Goal: Task Accomplishment & Management: Use online tool/utility

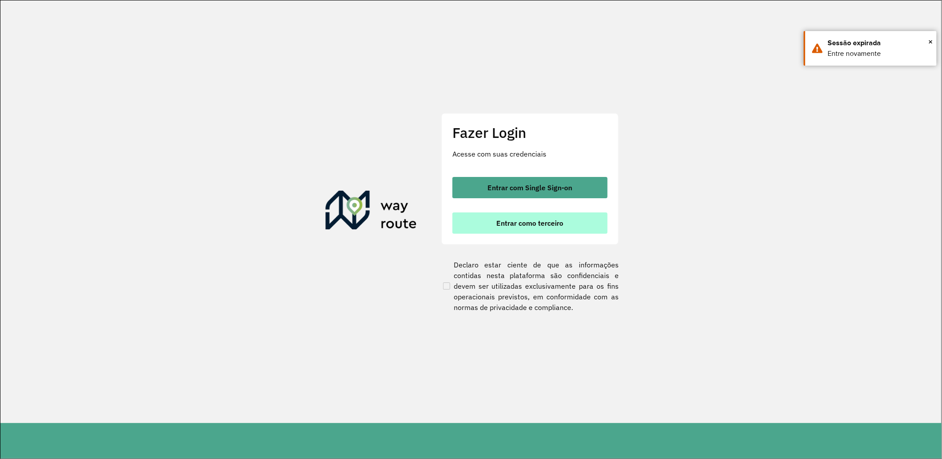
click at [512, 225] on span "Entrar como terceiro" at bounding box center [529, 222] width 67 height 7
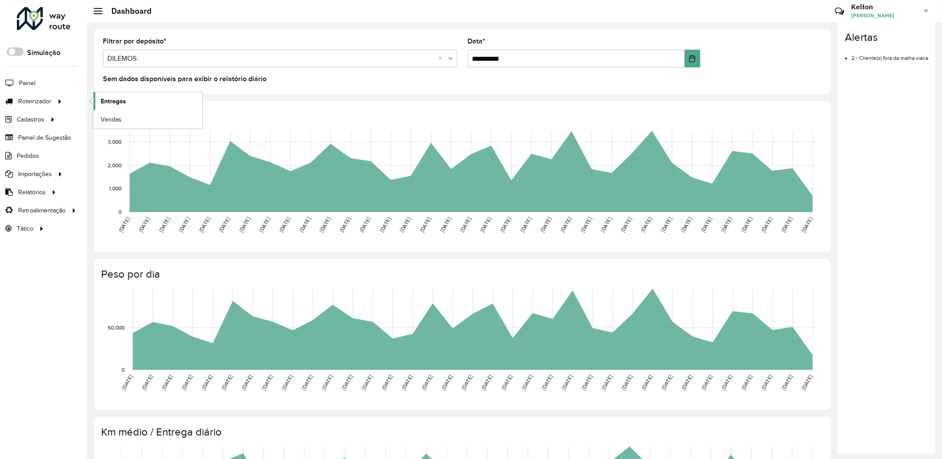
click at [110, 100] on span "Entregas" at bounding box center [113, 101] width 25 height 9
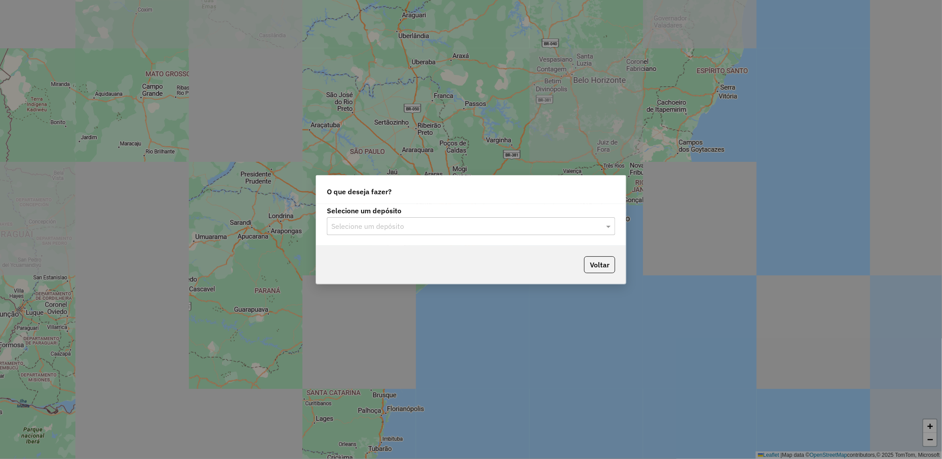
click at [426, 226] on input "text" at bounding box center [462, 226] width 262 height 11
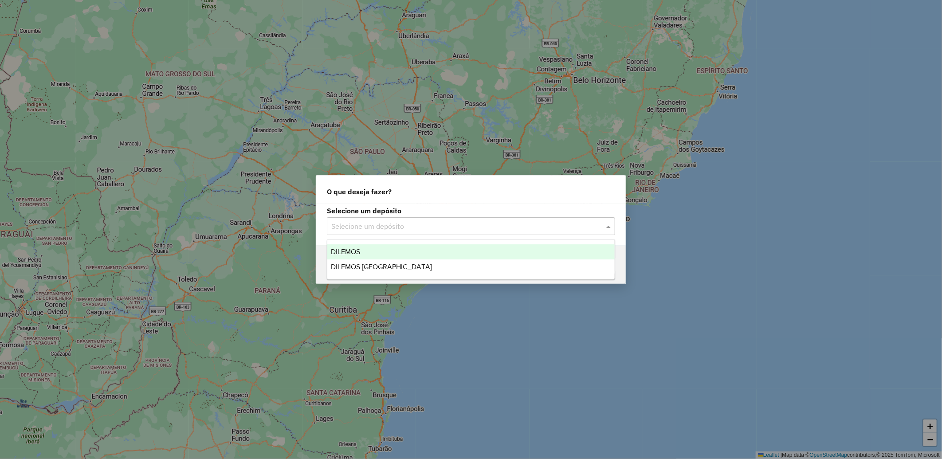
click at [349, 248] on span "DILEMOS" at bounding box center [345, 252] width 29 height 8
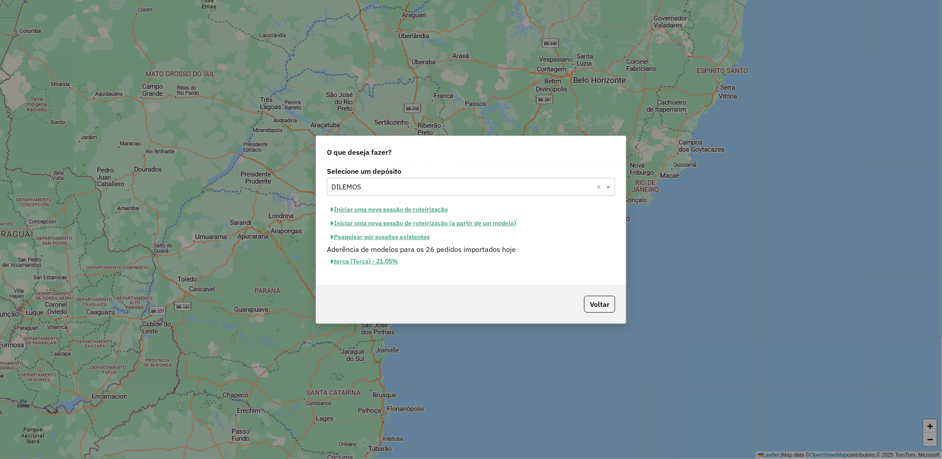
click at [379, 232] on button "Pesquisar por sessões existentes" at bounding box center [380, 237] width 107 height 14
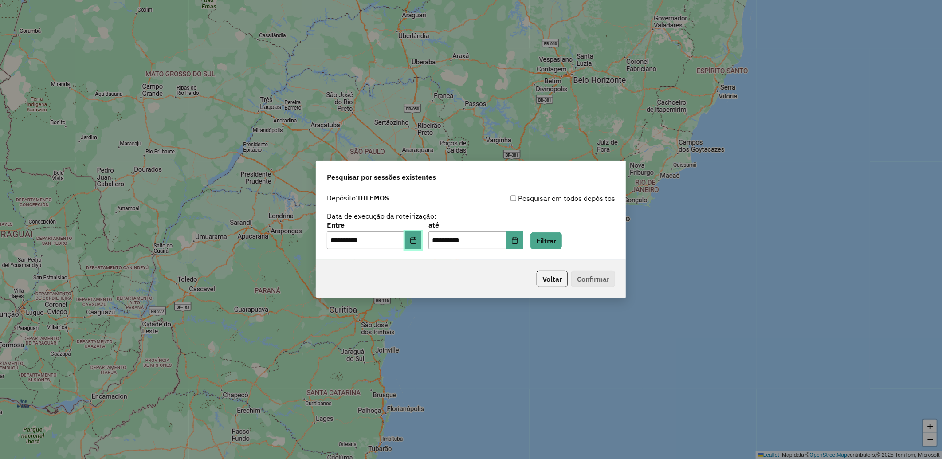
click at [417, 241] on icon "Choose Date" at bounding box center [413, 240] width 7 height 7
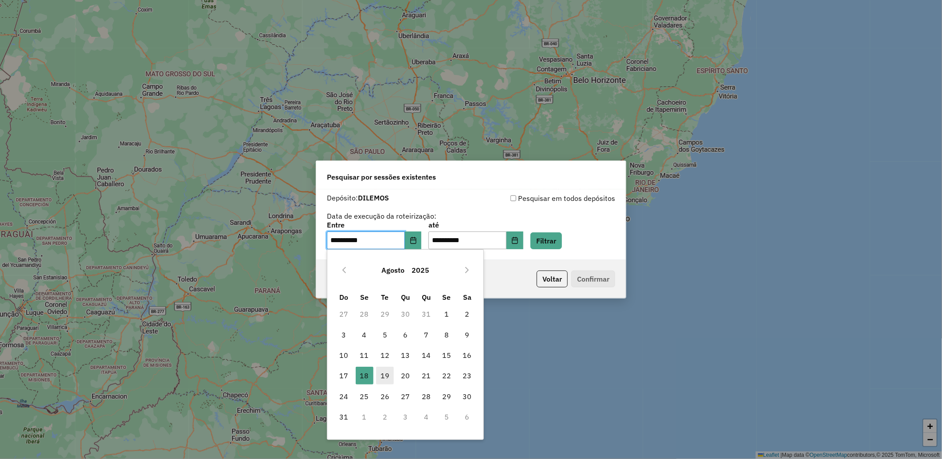
click at [388, 373] on span "19" at bounding box center [385, 376] width 18 height 18
type input "**********"
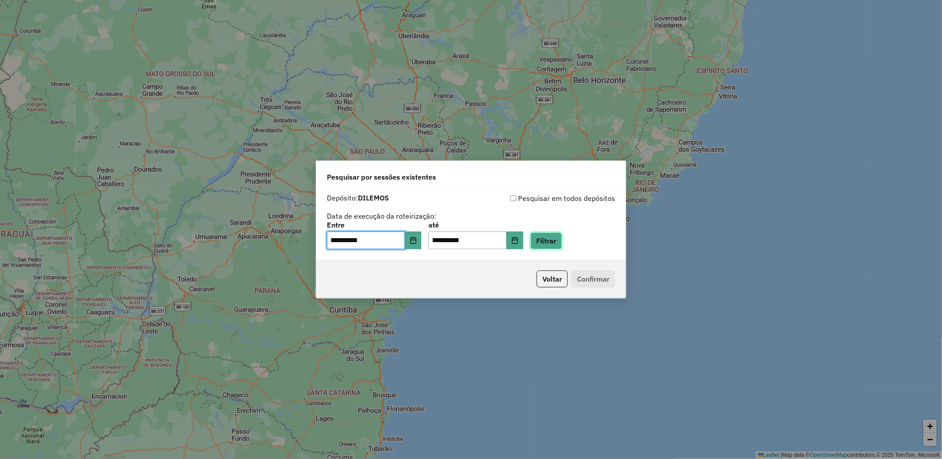
click at [560, 246] on button "Filtrar" at bounding box center [545, 240] width 31 height 17
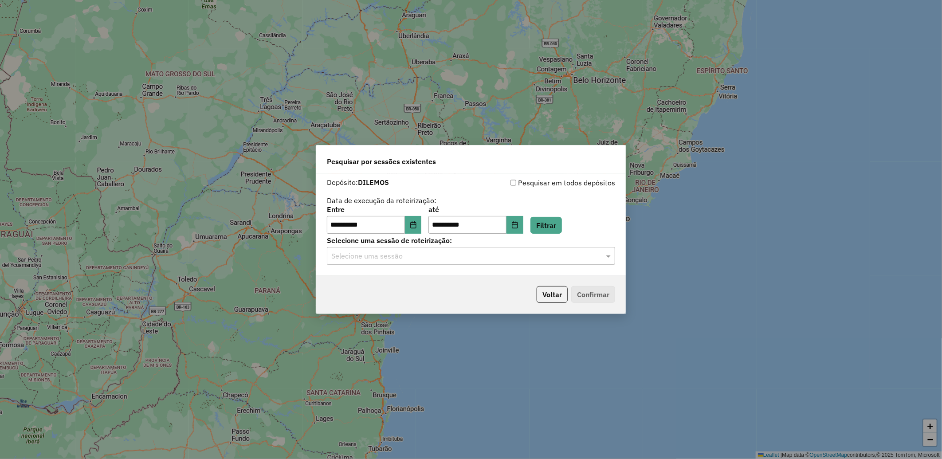
click at [433, 256] on input "text" at bounding box center [462, 256] width 262 height 11
click at [391, 279] on span "991105 - 19/08/2025 18:04" at bounding box center [364, 281] width 66 height 8
click at [604, 293] on button "Confirmar" at bounding box center [593, 294] width 44 height 17
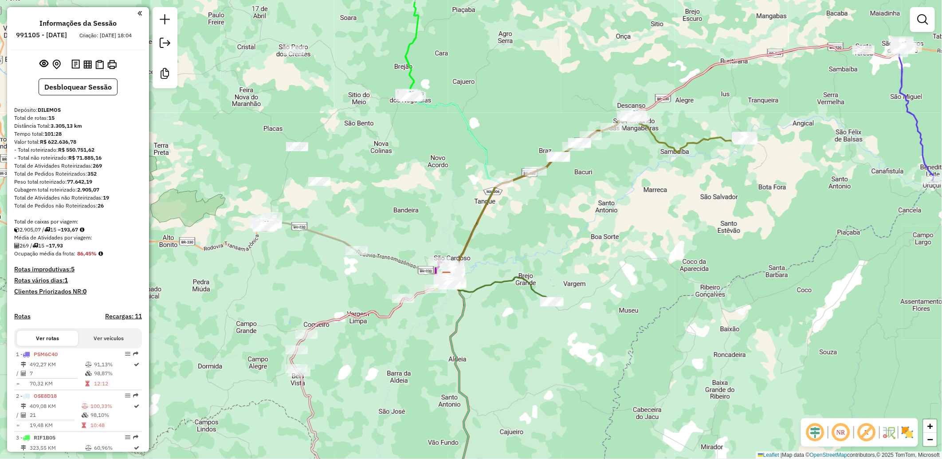
drag, startPoint x: 419, startPoint y: 158, endPoint x: 396, endPoint y: 204, distance: 51.9
click at [396, 204] on div "Janela de atendimento Grade de atendimento Capacidade Transportadoras Veículos …" at bounding box center [471, 229] width 942 height 459
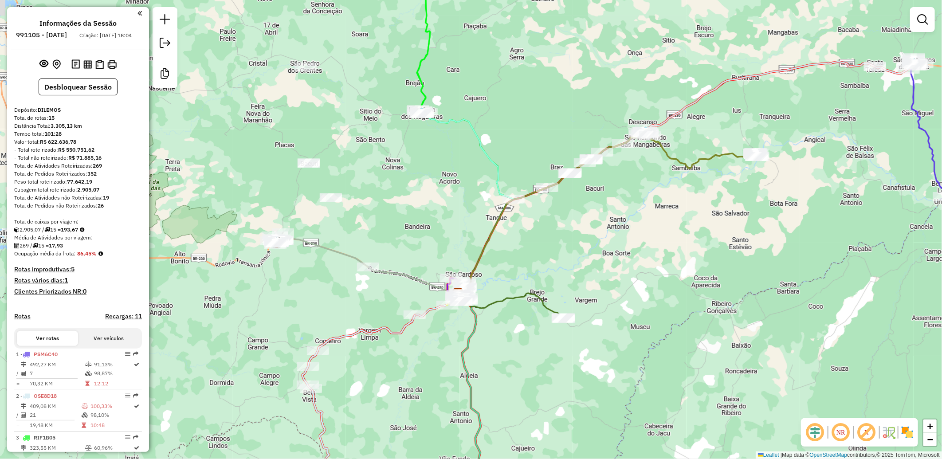
drag, startPoint x: 334, startPoint y: 156, endPoint x: 340, endPoint y: 169, distance: 13.7
click at [340, 169] on div "Janela de atendimento Grade de atendimento Capacidade Transportadoras Veículos …" at bounding box center [471, 229] width 942 height 459
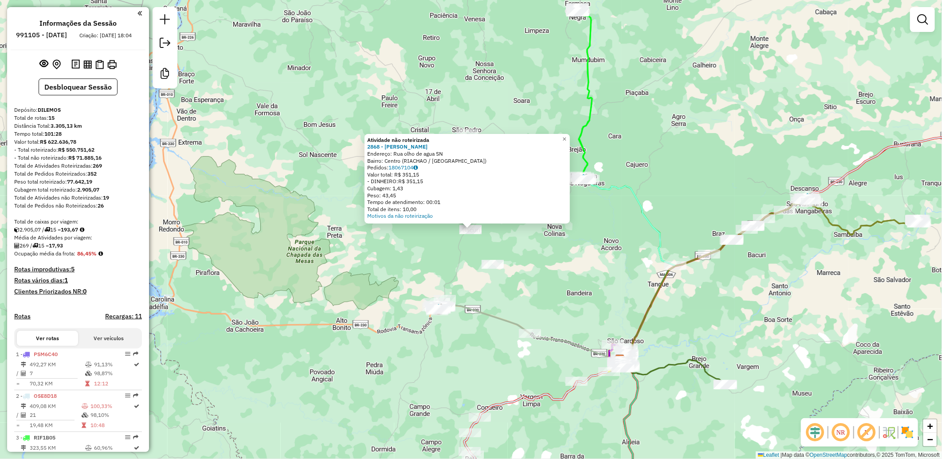
click at [397, 237] on div "Atividade não roteirizada 2868 - BARBEARIA THALISSON Endereço: Rua olho de agua…" at bounding box center [471, 229] width 942 height 459
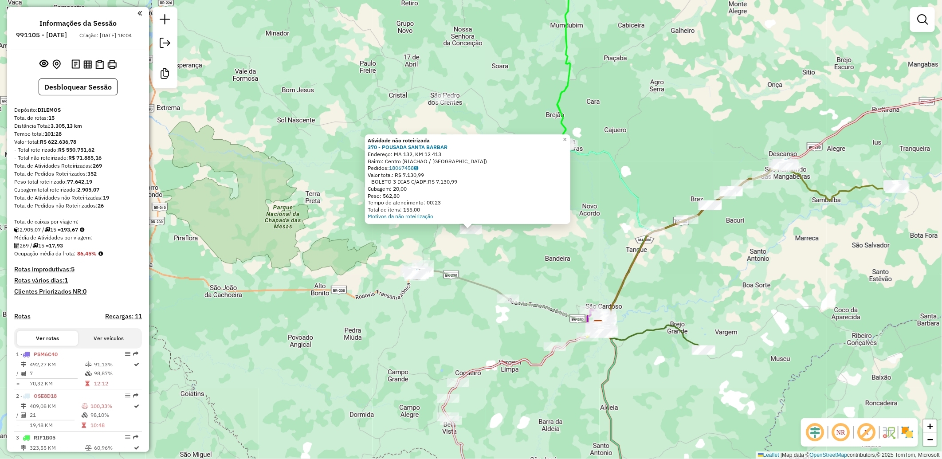
click at [531, 260] on div "Atividade não roteirizada 370 - POUSADA SANTA BARBAR Endereço: MA 132, KM 12 41…" at bounding box center [471, 229] width 942 height 459
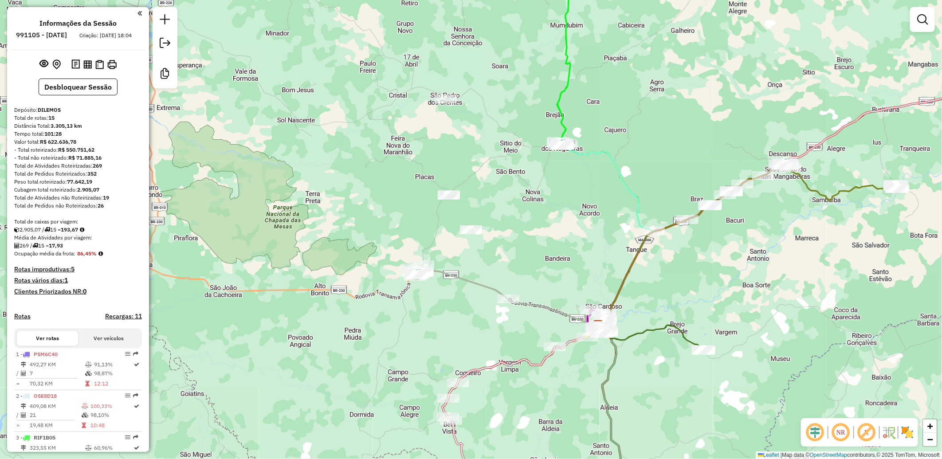
click at [533, 272] on div "Janela de atendimento Grade de atendimento Capacidade Transportadoras Veículos …" at bounding box center [471, 229] width 942 height 459
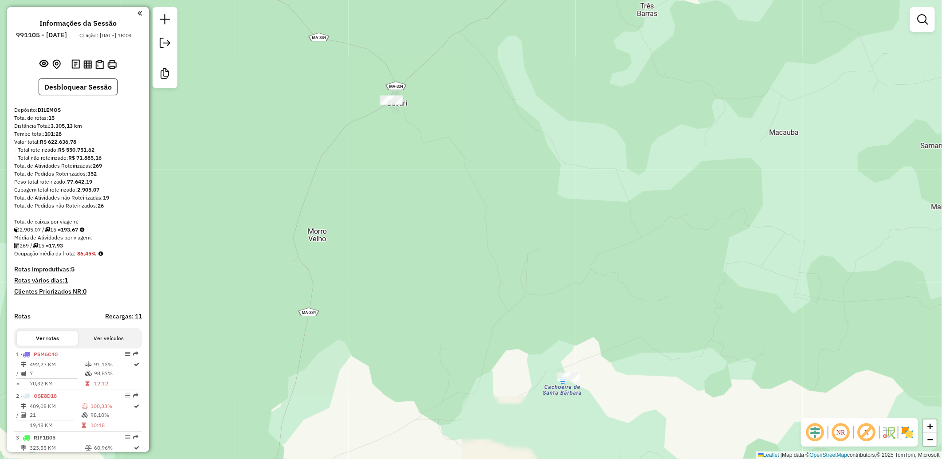
drag, startPoint x: 457, startPoint y: 165, endPoint x: 391, endPoint y: 154, distance: 66.5
click at [457, 188] on div "Janela de atendimento Grade de atendimento Capacidade Transportadoras Veículos …" at bounding box center [471, 229] width 942 height 459
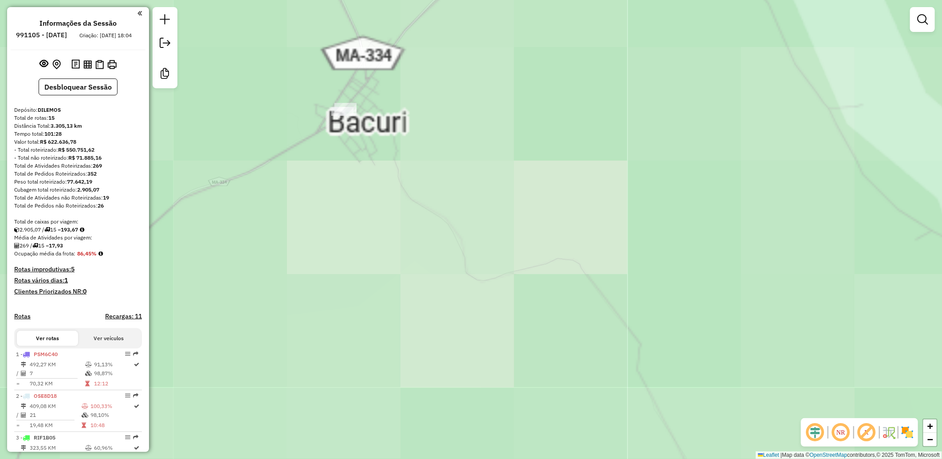
drag, startPoint x: 392, startPoint y: 121, endPoint x: 409, endPoint y: 152, distance: 34.5
click at [440, 161] on div "Janela de atendimento Grade de atendimento Capacidade Transportadoras Veículos …" at bounding box center [471, 229] width 942 height 459
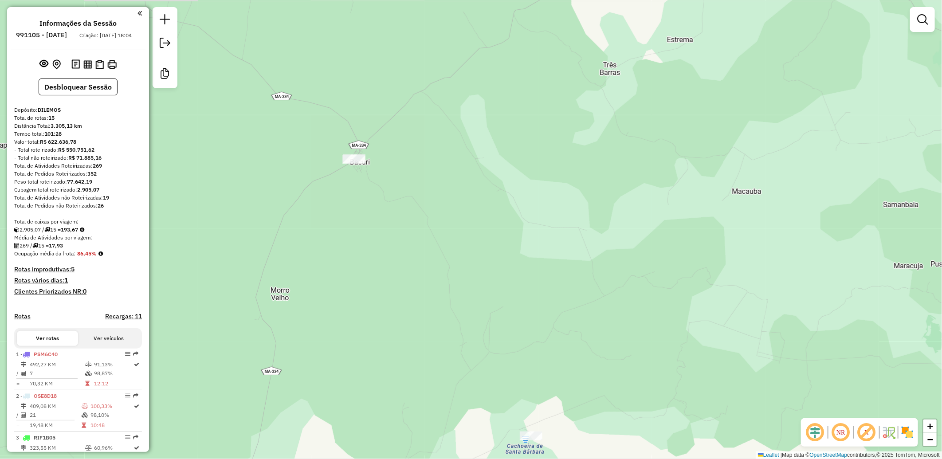
drag, startPoint x: 572, startPoint y: 299, endPoint x: 498, endPoint y: 134, distance: 180.8
click at [499, 135] on div "Janela de atendimento Grade de atendimento Capacidade Transportadoras Veículos …" at bounding box center [471, 229] width 942 height 459
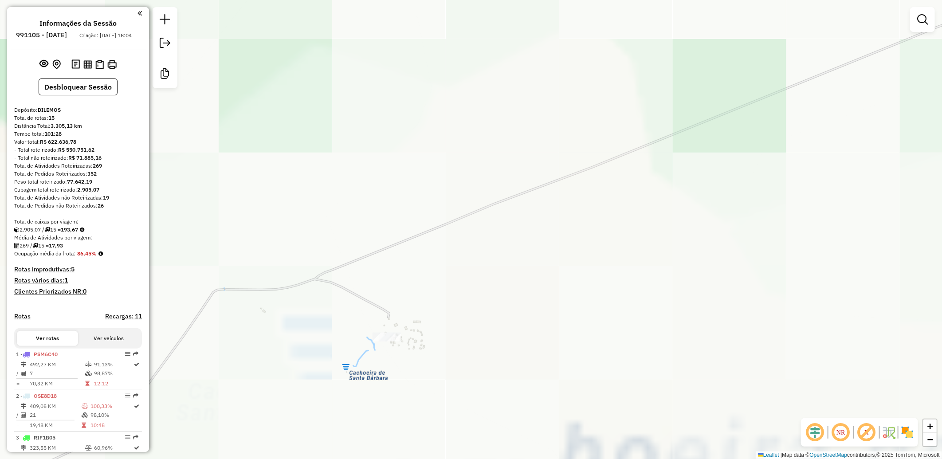
drag, startPoint x: 422, startPoint y: 302, endPoint x: 419, endPoint y: 256, distance: 46.2
click at [429, 231] on div "Janela de atendimento Grade de atendimento Capacidade Transportadoras Veículos …" at bounding box center [471, 229] width 942 height 459
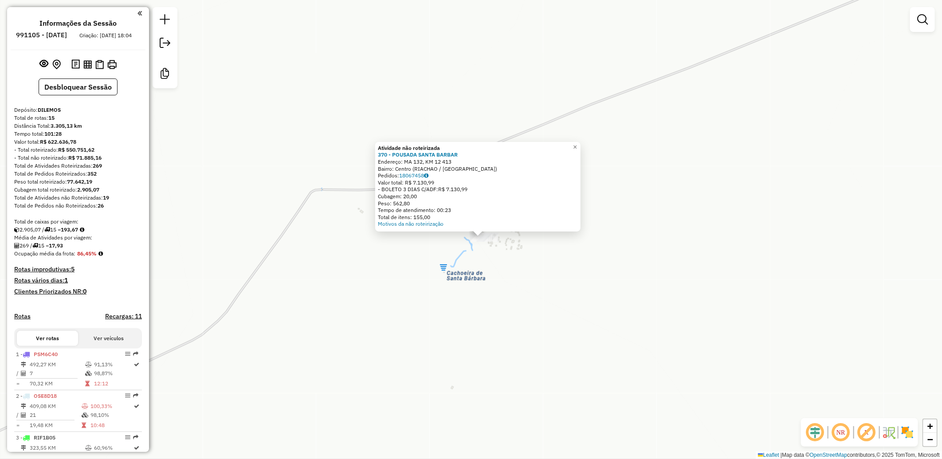
drag, startPoint x: 327, startPoint y: 247, endPoint x: 409, endPoint y: 336, distance: 120.8
click at [409, 336] on div "Atividade não roteirizada 370 - POUSADA SANTA BARBAR Endereço: MA 132, KM 12 41…" at bounding box center [471, 229] width 942 height 459
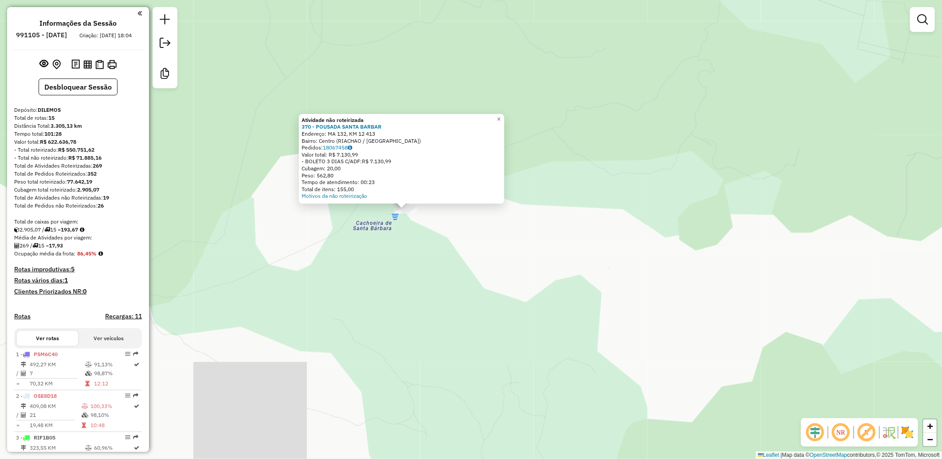
click at [332, 254] on div "Atividade não roteirizada 370 - POUSADA SANTA BARBAR Endereço: MA 132, KM 12 41…" at bounding box center [471, 229] width 942 height 459
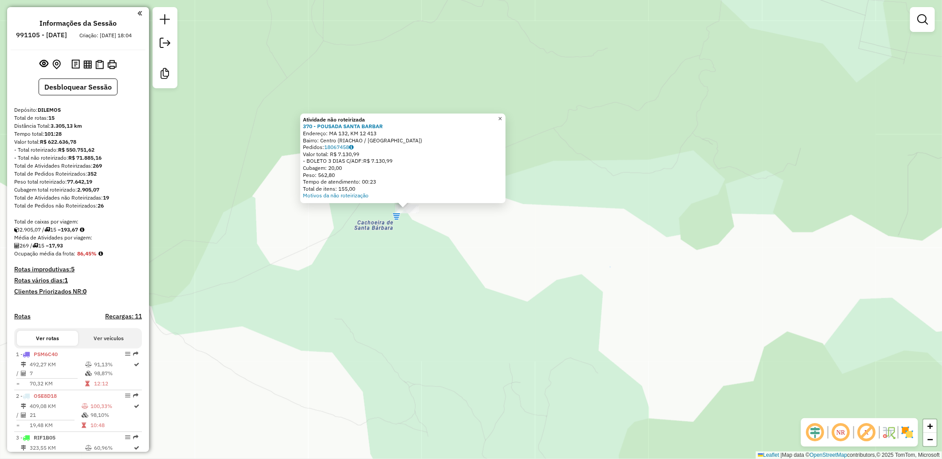
click at [505, 115] on link "×" at bounding box center [500, 118] width 11 height 11
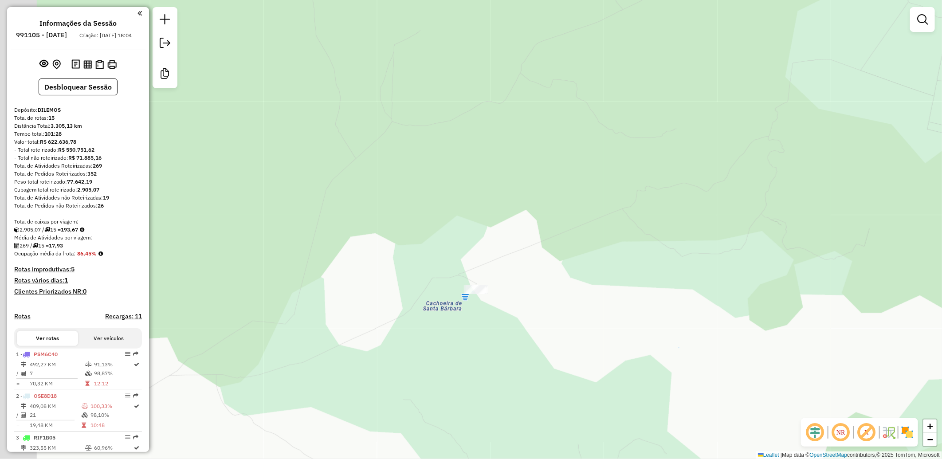
drag, startPoint x: 461, startPoint y: 198, endPoint x: 515, endPoint y: 219, distance: 57.8
click at [515, 218] on div "Janela de atendimento Grade de atendimento Capacidade Transportadoras Veículos …" at bounding box center [471, 229] width 942 height 459
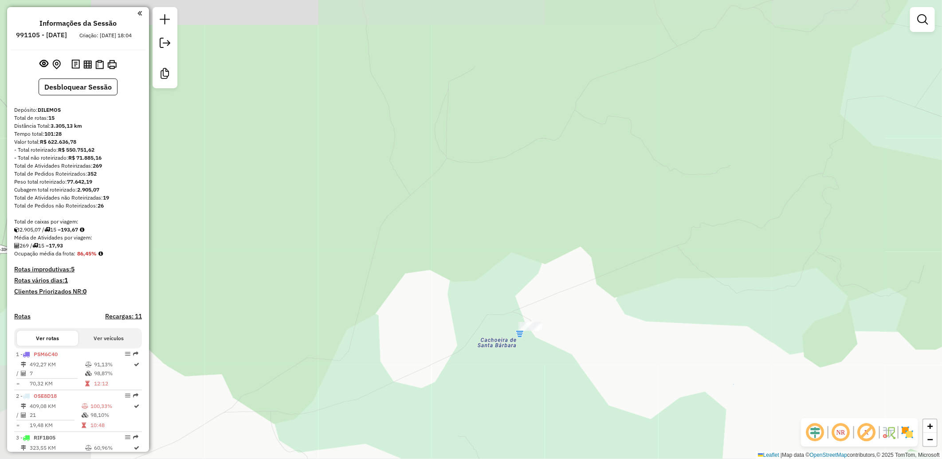
drag, startPoint x: 406, startPoint y: 176, endPoint x: 542, endPoint y: 378, distance: 243.6
click at [542, 378] on div "Janela de atendimento Grade de atendimento Capacidade Transportadoras Veículos …" at bounding box center [471, 229] width 942 height 459
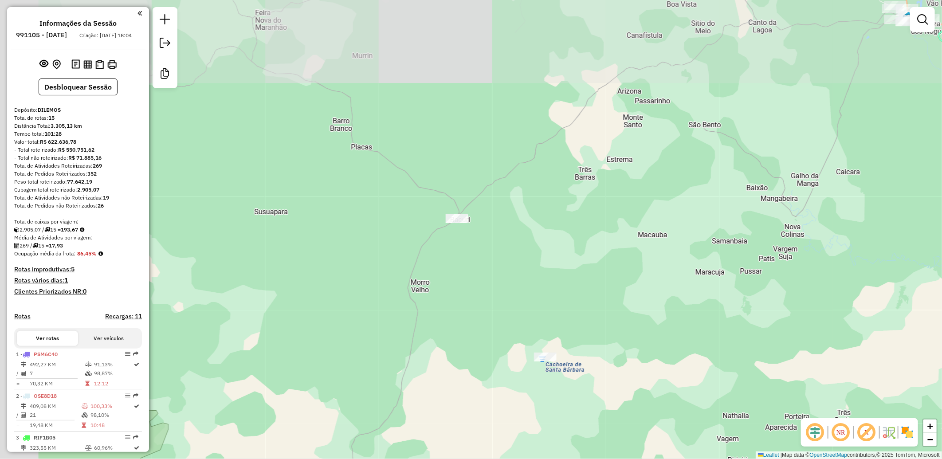
drag, startPoint x: 463, startPoint y: 262, endPoint x: 467, endPoint y: 264, distance: 4.8
click at [467, 264] on div "Janela de atendimento Grade de atendimento Capacidade Transportadoras Veículos …" at bounding box center [471, 229] width 942 height 459
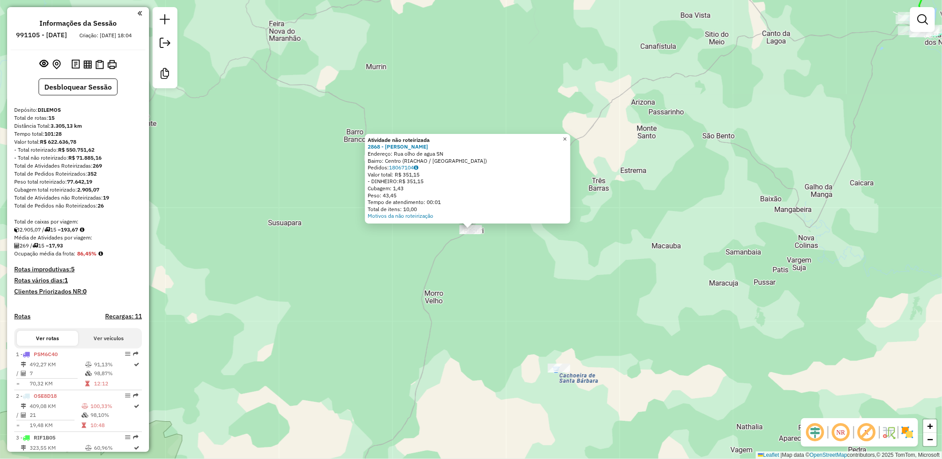
click at [567, 135] on span "×" at bounding box center [565, 139] width 4 height 8
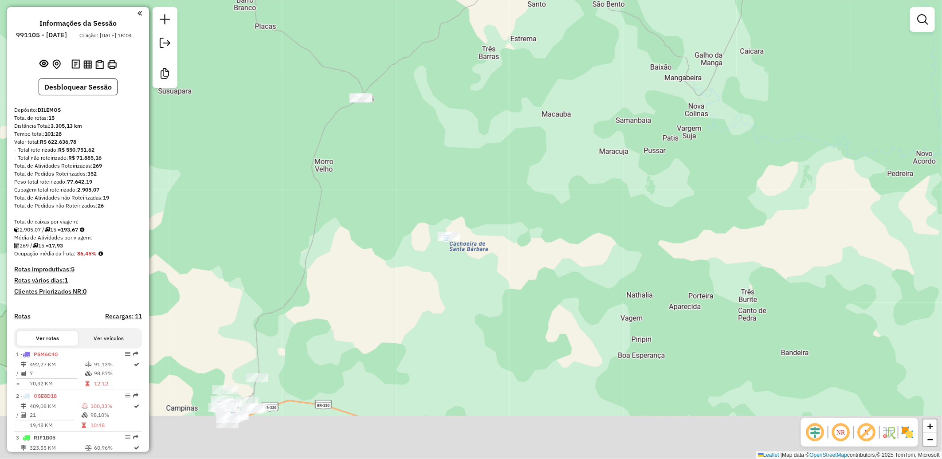
drag, startPoint x: 632, startPoint y: 309, endPoint x: 419, endPoint y: 126, distance: 280.4
click at [443, 137] on div "Janela de atendimento Grade de atendimento Capacidade Transportadoras Veículos …" at bounding box center [471, 229] width 942 height 459
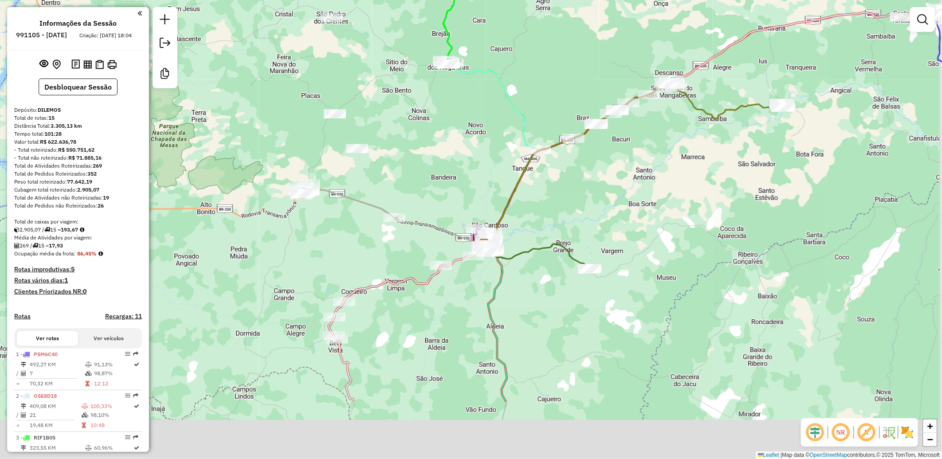
drag, startPoint x: 524, startPoint y: 276, endPoint x: 468, endPoint y: 178, distance: 113.6
click at [468, 178] on div "Janela de atendimento Grade de atendimento Capacidade Transportadoras Veículos …" at bounding box center [471, 229] width 942 height 459
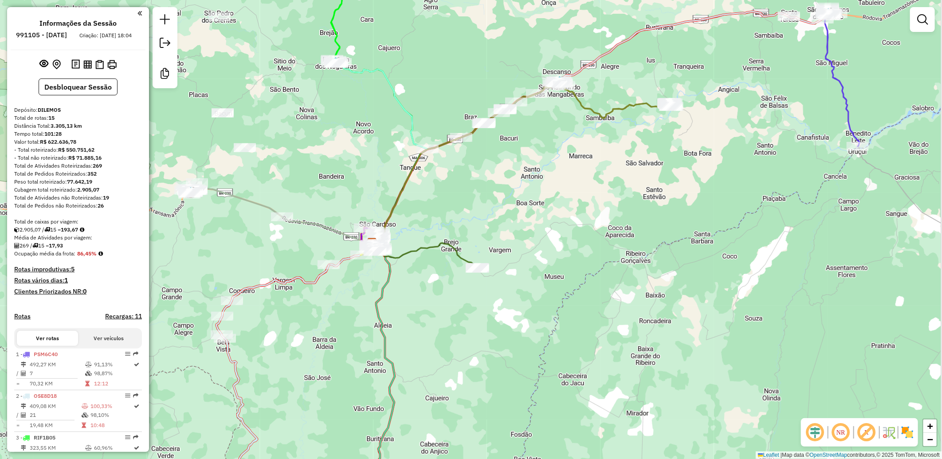
drag, startPoint x: 688, startPoint y: 201, endPoint x: 575, endPoint y: 202, distance: 112.2
click at [575, 202] on div "Janela de atendimento Grade de atendimento Capacidade Transportadoras Veículos …" at bounding box center [471, 229] width 942 height 459
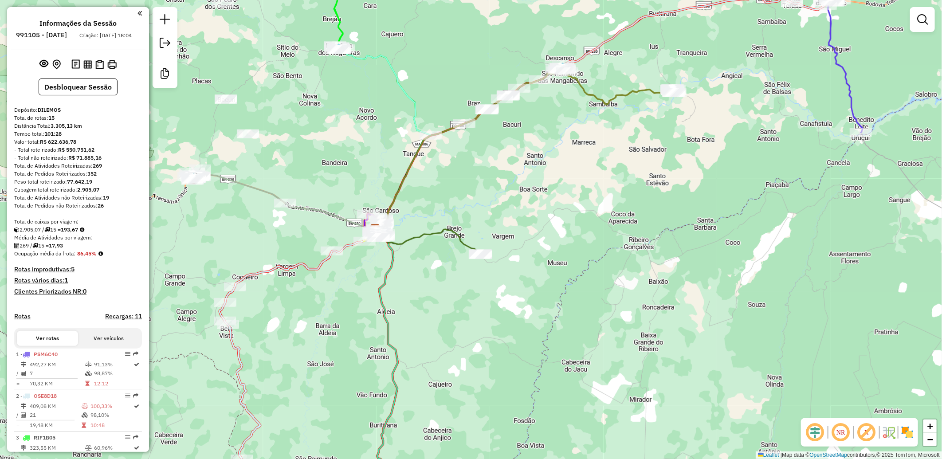
click at [542, 195] on div "Janela de atendimento Grade de atendimento Capacidade Transportadoras Veículos …" at bounding box center [471, 229] width 942 height 459
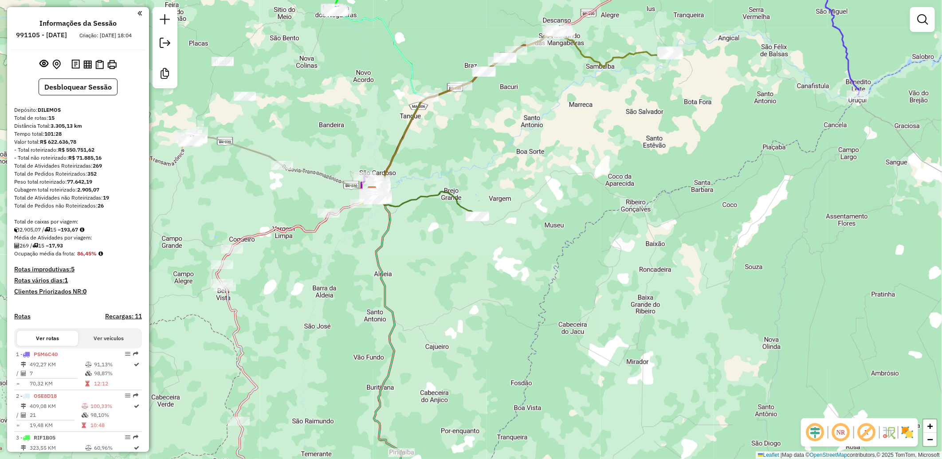
drag, startPoint x: 498, startPoint y: 375, endPoint x: 470, endPoint y: 188, distance: 189.6
click at [470, 188] on div "Janela de atendimento Grade de atendimento Capacidade Transportadoras Veículos …" at bounding box center [471, 229] width 942 height 459
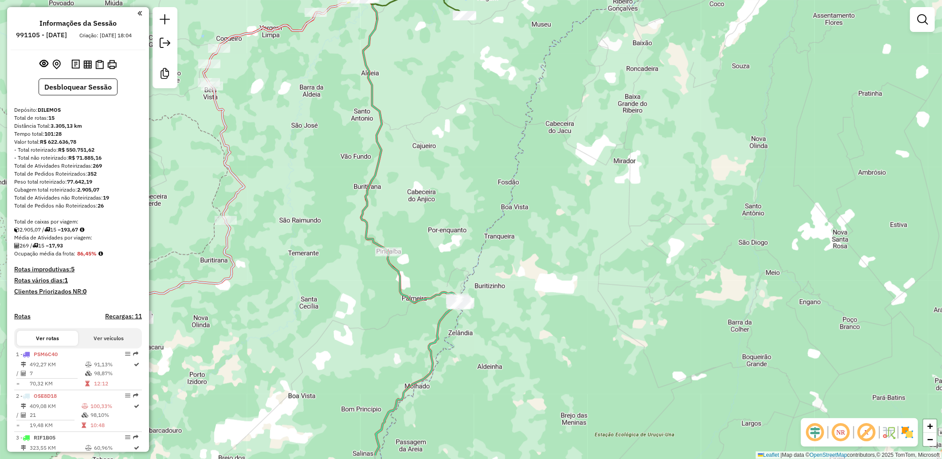
drag, startPoint x: 457, startPoint y: 379, endPoint x: 485, endPoint y: 173, distance: 207.1
click at [485, 173] on div "Janela de atendimento Grade de atendimento Capacidade Transportadoras Veículos …" at bounding box center [471, 229] width 942 height 459
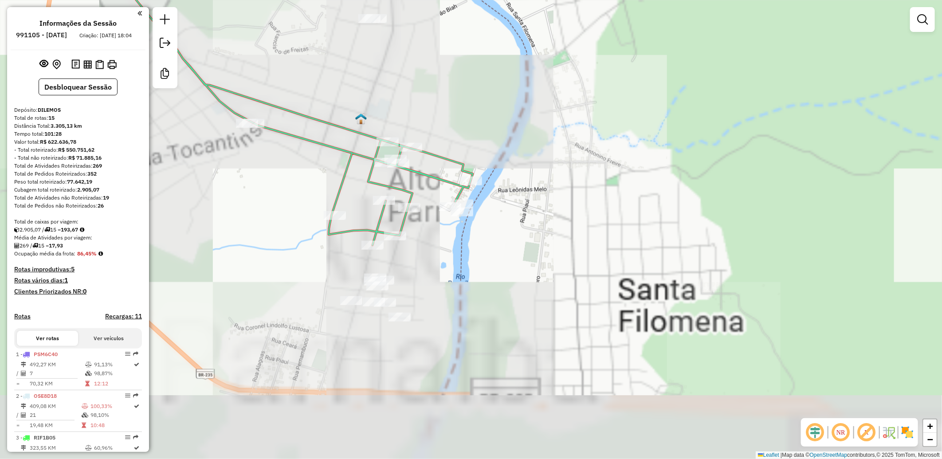
drag, startPoint x: 443, startPoint y: 355, endPoint x: 480, endPoint y: 181, distance: 178.1
click at [484, 181] on div "Janela de atendimento Grade de atendimento Capacidade Transportadoras Veículos …" at bounding box center [471, 229] width 942 height 459
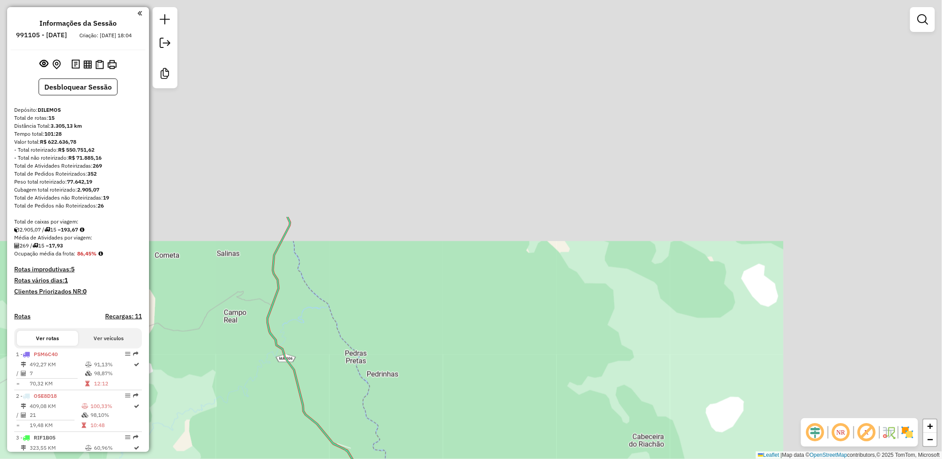
drag, startPoint x: 677, startPoint y: 168, endPoint x: 484, endPoint y: 391, distance: 295.5
click at [460, 458] on html "Aguarde... Pop-up bloqueado! Seu navegador bloqueou automáticamente a abertura …" at bounding box center [471, 229] width 942 height 459
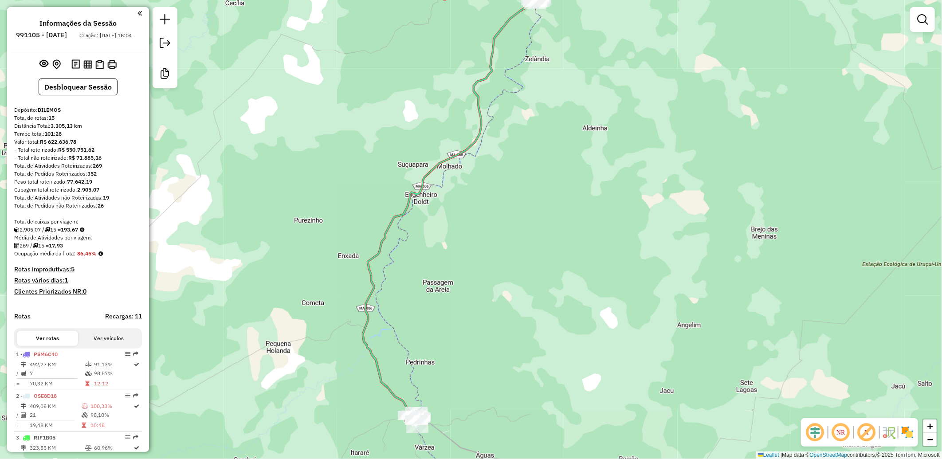
drag, startPoint x: 507, startPoint y: 230, endPoint x: 410, endPoint y: 442, distance: 233.1
click at [407, 453] on div "Janela de atendimento Grade de atendimento Capacidade Transportadoras Veículos …" at bounding box center [471, 229] width 942 height 459
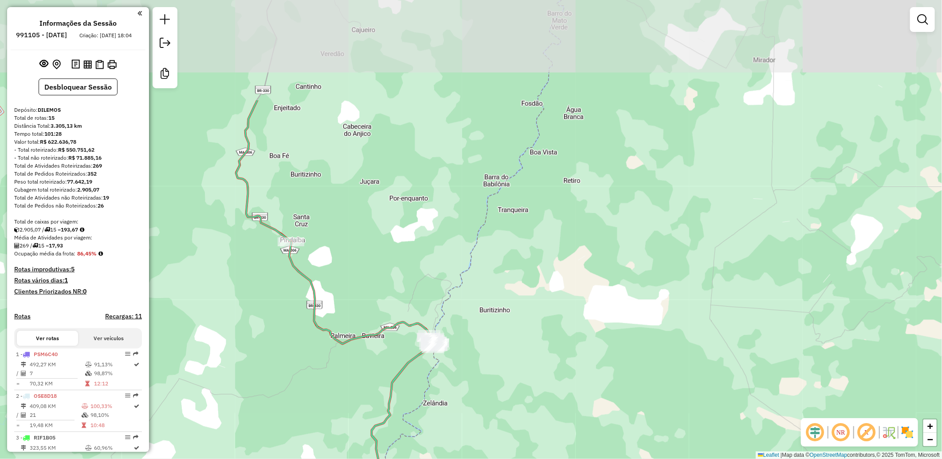
drag, startPoint x: 477, startPoint y: 287, endPoint x: 476, endPoint y: 432, distance: 144.5
click at [475, 432] on div "Janela de atendimento Grade de atendimento Capacidade Transportadoras Veículos …" at bounding box center [471, 229] width 942 height 459
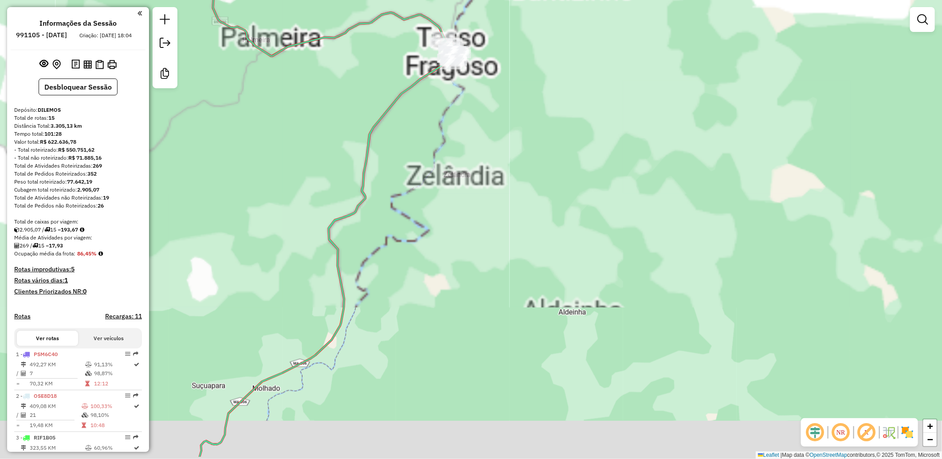
drag, startPoint x: 457, startPoint y: 401, endPoint x: 565, endPoint y: 7, distance: 408.4
click at [565, 8] on div "Janela de atendimento Grade de atendimento Capacidade Transportadoras Veículos …" at bounding box center [471, 229] width 942 height 459
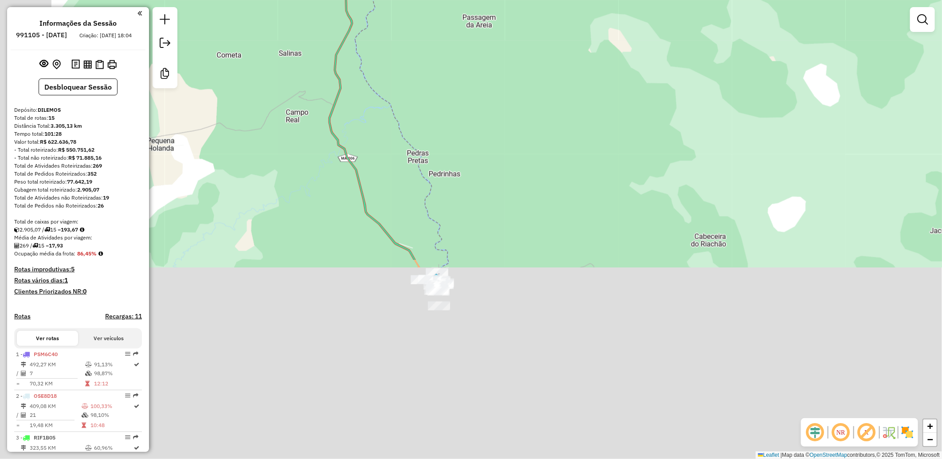
drag, startPoint x: 446, startPoint y: 181, endPoint x: 521, endPoint y: 9, distance: 187.4
click at [522, 2] on div "Janela de atendimento Grade de atendimento Capacidade Transportadoras Veículos …" at bounding box center [471, 229] width 942 height 459
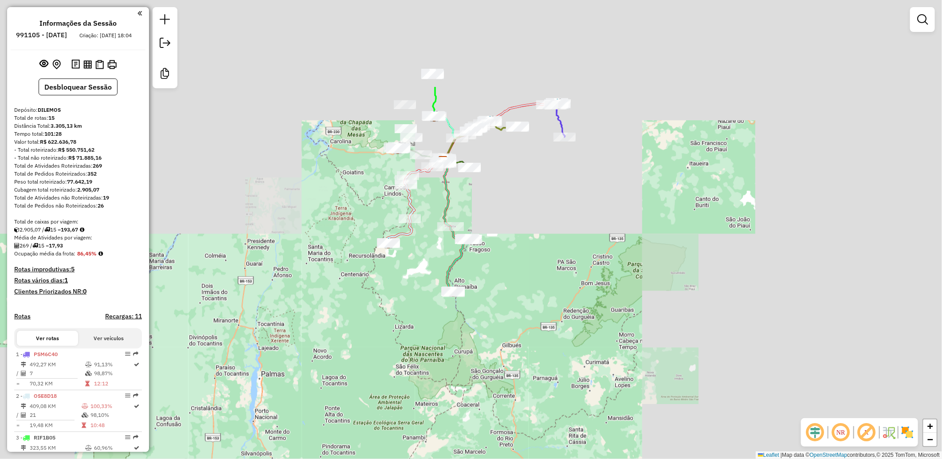
drag, startPoint x: 598, startPoint y: 103, endPoint x: 475, endPoint y: 276, distance: 212.0
click at [475, 276] on div "Janela de atendimento Grade de atendimento Capacidade Transportadoras Veículos …" at bounding box center [471, 229] width 942 height 459
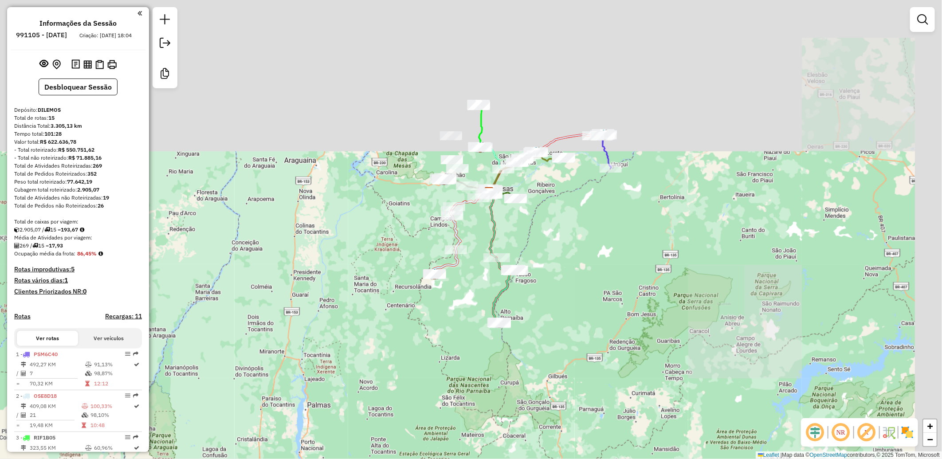
drag, startPoint x: 469, startPoint y: 229, endPoint x: 541, endPoint y: 223, distance: 72.9
click at [541, 223] on div "Janela de atendimento Grade de atendimento Capacidade Transportadoras Veículos …" at bounding box center [471, 229] width 942 height 459
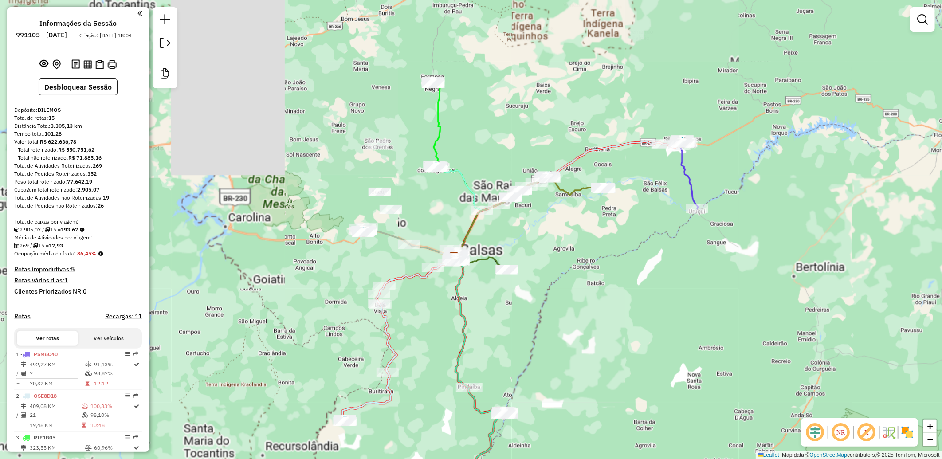
drag, startPoint x: 546, startPoint y: 184, endPoint x: 596, endPoint y: 240, distance: 75.7
click at [596, 240] on div "Janela de atendimento Grade de atendimento Capacidade Transportadoras Veículos …" at bounding box center [471, 229] width 942 height 459
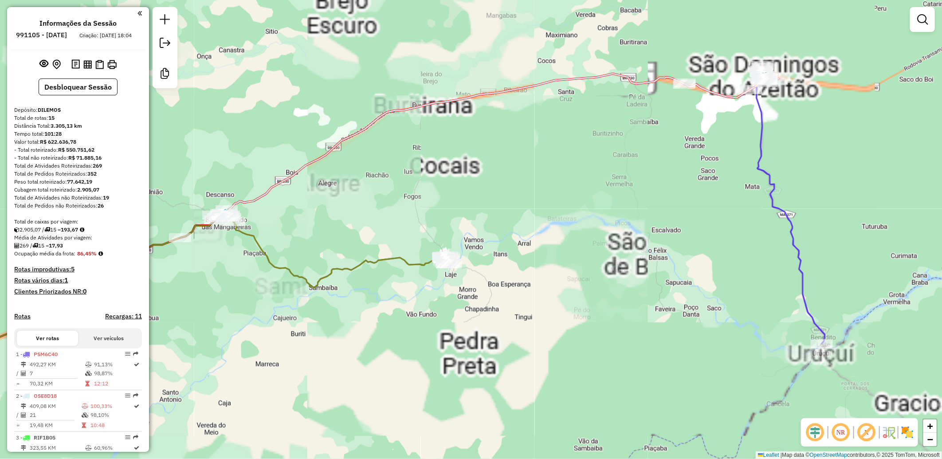
drag, startPoint x: 628, startPoint y: 170, endPoint x: 692, endPoint y: 156, distance: 66.2
click at [692, 156] on div "Janela de atendimento Grade de atendimento Capacidade Transportadoras Veículos …" at bounding box center [471, 229] width 942 height 459
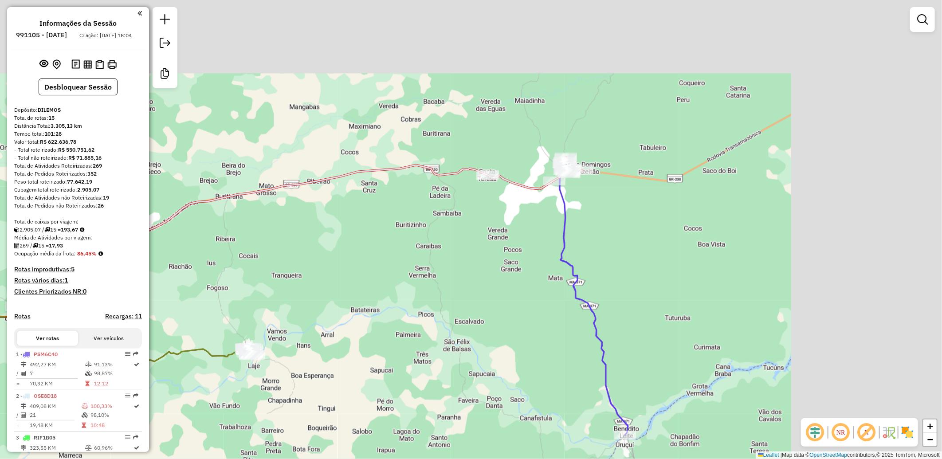
drag, startPoint x: 698, startPoint y: 152, endPoint x: 475, endPoint y: 246, distance: 241.4
click at [467, 251] on div "Janela de atendimento Grade de atendimento Capacidade Transportadoras Veículos …" at bounding box center [471, 229] width 942 height 459
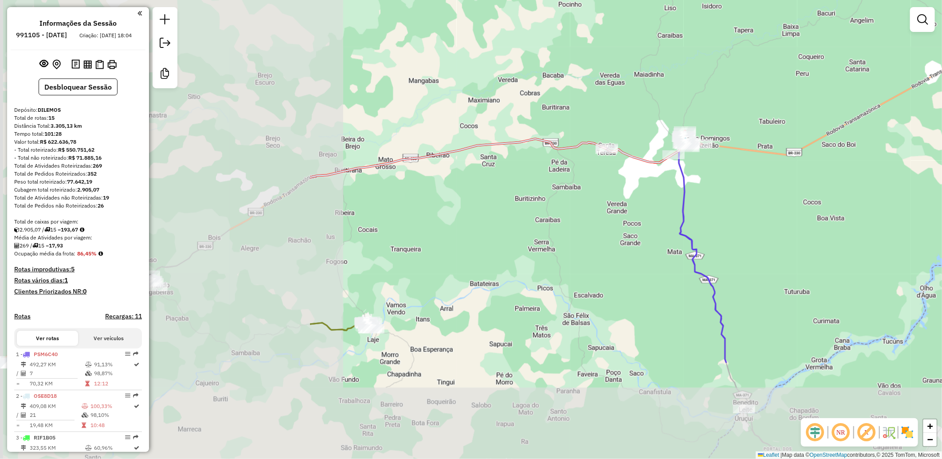
drag, startPoint x: 276, startPoint y: 316, endPoint x: 627, endPoint y: 189, distance: 373.3
click at [627, 189] on div "Janela de atendimento Grade de atendimento Capacidade Transportadoras Veículos …" at bounding box center [471, 229] width 942 height 459
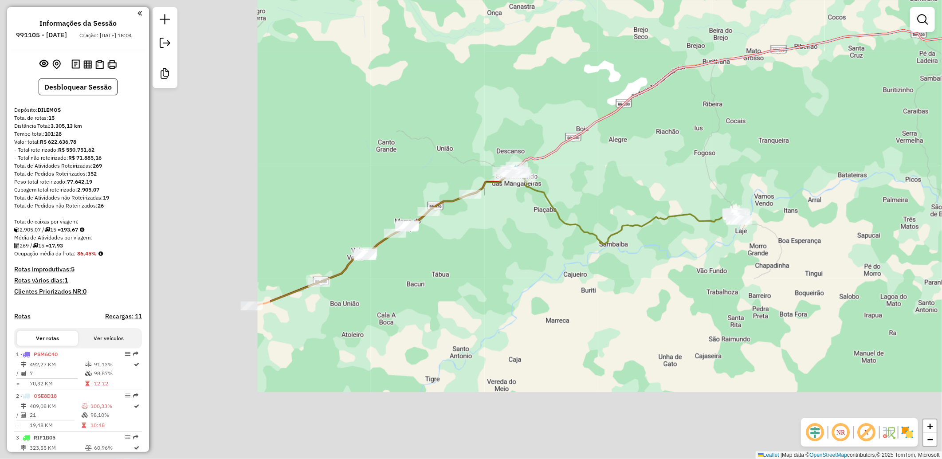
drag, startPoint x: 628, startPoint y: 179, endPoint x: 738, endPoint y: 149, distance: 113.9
click at [738, 149] on div "Janela de atendimento Grade de atendimento Capacidade Transportadoras Veículos …" at bounding box center [471, 229] width 942 height 459
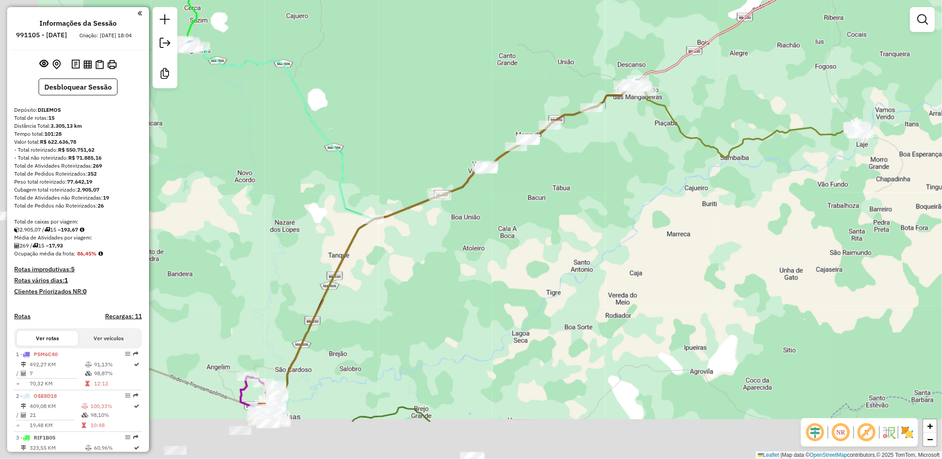
drag, startPoint x: 484, startPoint y: 290, endPoint x: 649, endPoint y: 169, distance: 204.4
click at [649, 169] on div "Janela de atendimento Grade de atendimento Capacidade Transportadoras Veículos …" at bounding box center [471, 229] width 942 height 459
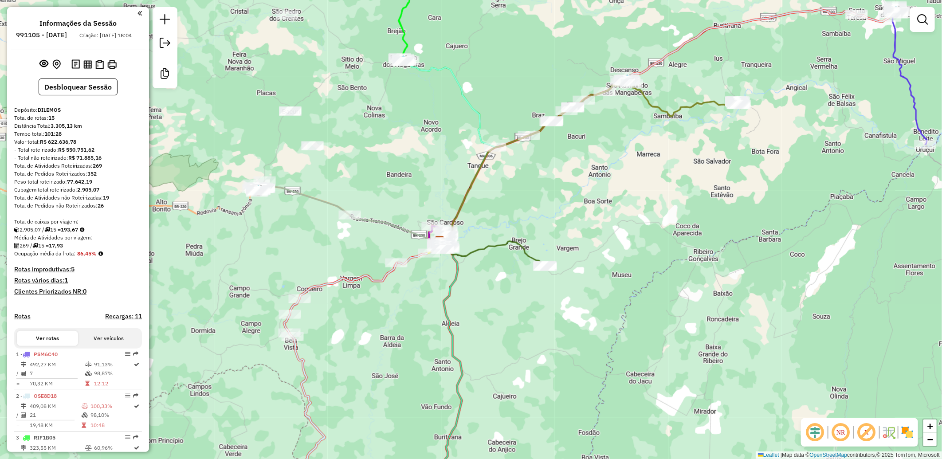
drag, startPoint x: 589, startPoint y: 216, endPoint x: 551, endPoint y: 201, distance: 40.3
click at [551, 201] on div "Janela de atendimento Grade de atendimento Capacidade Transportadoras Veículos …" at bounding box center [471, 229] width 942 height 459
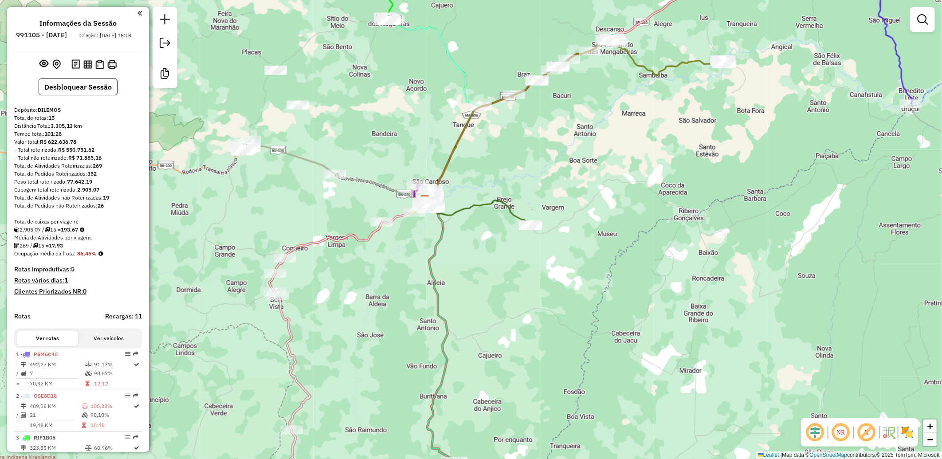
drag, startPoint x: 551, startPoint y: 201, endPoint x: 535, endPoint y: 160, distance: 44.6
click at [537, 158] on div "Janela de atendimento Grade de atendimento Capacidade Transportadoras Veículos …" at bounding box center [471, 229] width 942 height 459
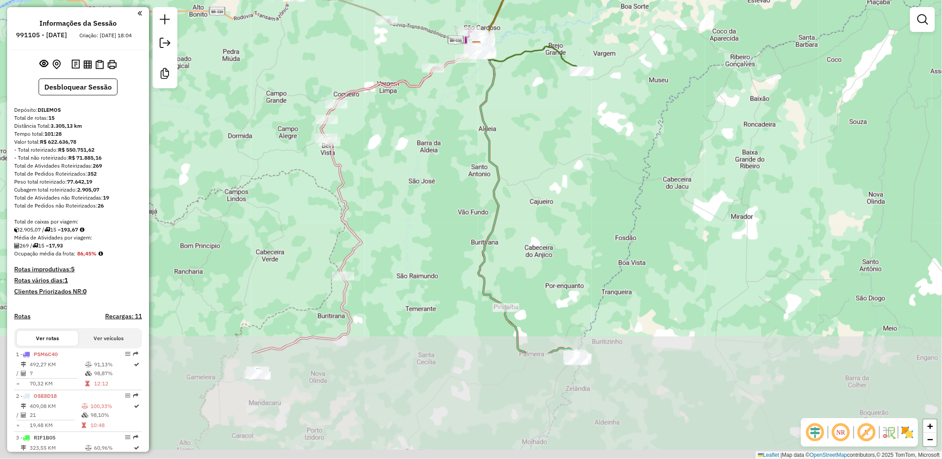
drag, startPoint x: 476, startPoint y: 257, endPoint x: 507, endPoint y: 144, distance: 117.8
click at [506, 140] on div "Janela de atendimento Grade de atendimento Capacidade Transportadoras Veículos …" at bounding box center [471, 229] width 942 height 459
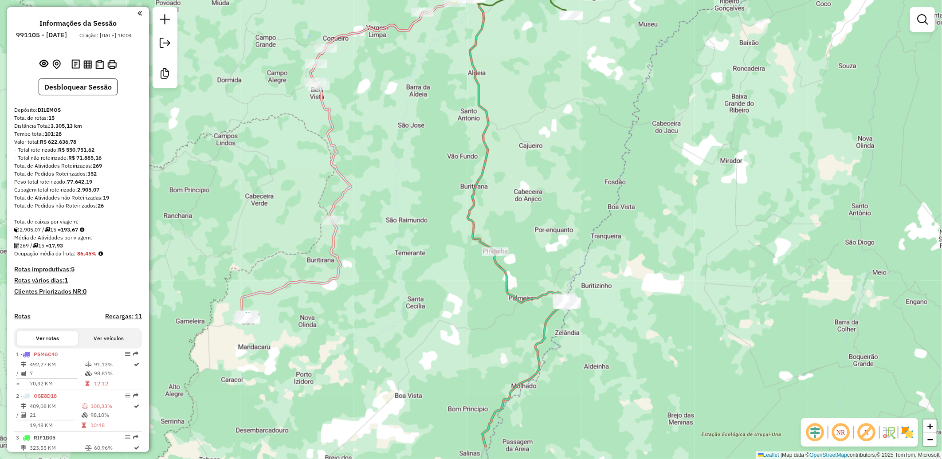
drag, startPoint x: 556, startPoint y: 210, endPoint x: 543, endPoint y: 152, distance: 58.9
click at [543, 152] on div "Janela de atendimento Grade de atendimento Capacidade Transportadoras Veículos …" at bounding box center [471, 229] width 942 height 459
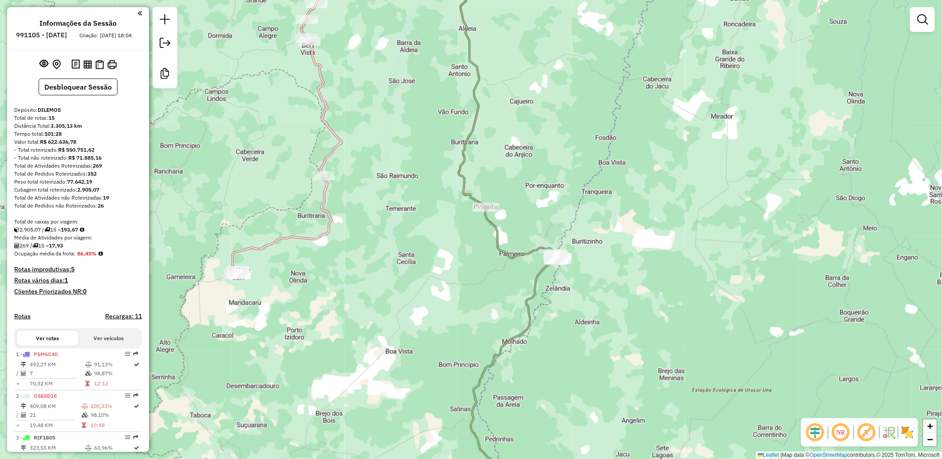
drag, startPoint x: 593, startPoint y: 215, endPoint x: 584, endPoint y: 172, distance: 44.0
click at [584, 172] on div "Janela de atendimento Grade de atendimento Capacidade Transportadoras Veículos …" at bounding box center [471, 229] width 942 height 459
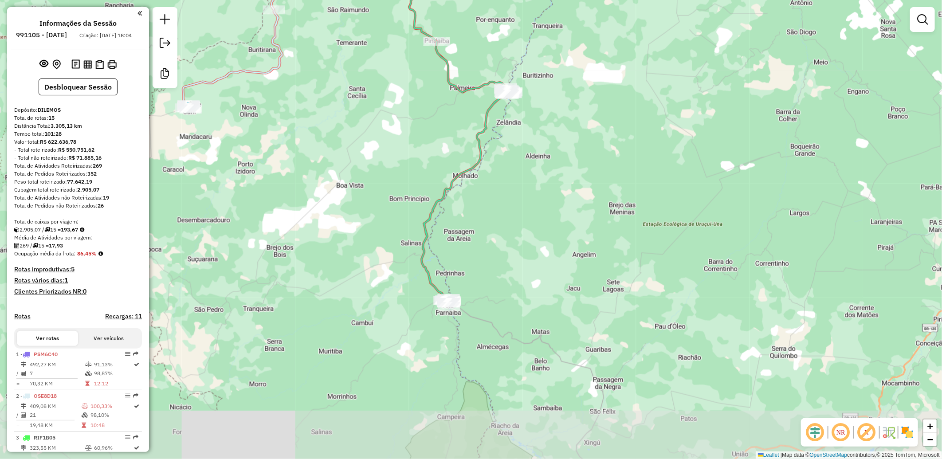
drag, startPoint x: 626, startPoint y: 230, endPoint x: 568, endPoint y: 96, distance: 145.5
click at [577, 65] on div "Janela de atendimento Grade de atendimento Capacidade Transportadoras Veículos …" at bounding box center [471, 229] width 942 height 459
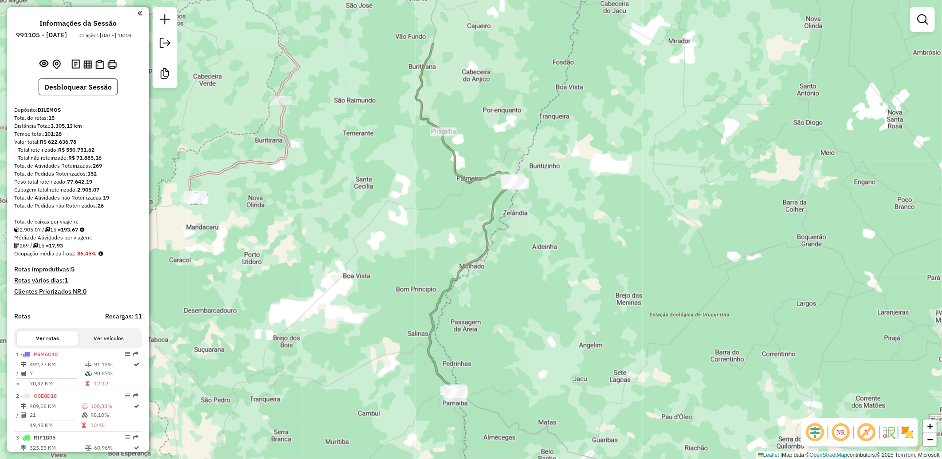
drag, startPoint x: 553, startPoint y: 187, endPoint x: 564, endPoint y: 307, distance: 120.6
click at [564, 307] on div "Janela de atendimento Grade de atendimento Capacidade Transportadoras Veículos …" at bounding box center [471, 229] width 942 height 459
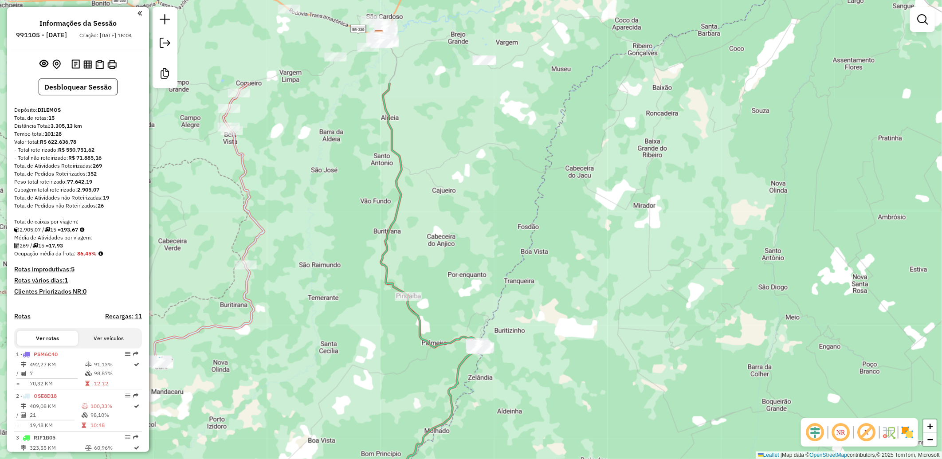
drag, startPoint x: 492, startPoint y: 94, endPoint x: 442, endPoint y: 262, distance: 174.8
click at [442, 262] on div "Janela de atendimento Grade de atendimento Capacidade Transportadoras Veículos …" at bounding box center [471, 229] width 942 height 459
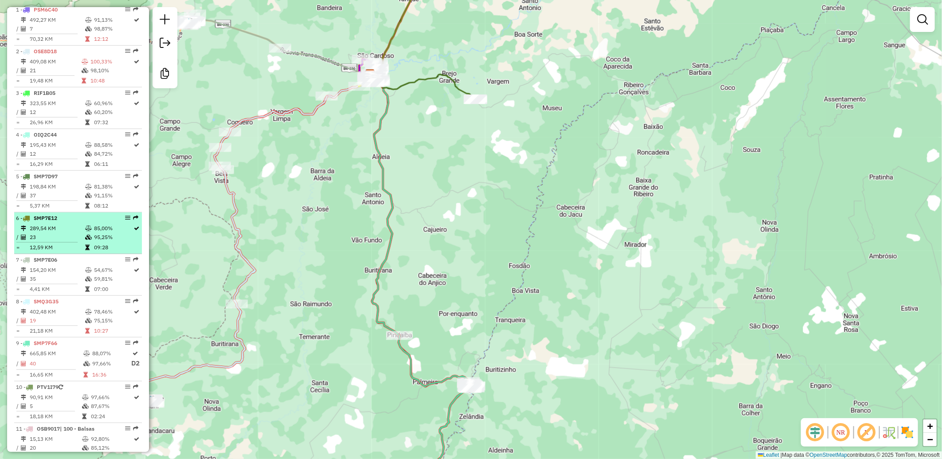
scroll to position [394, 0]
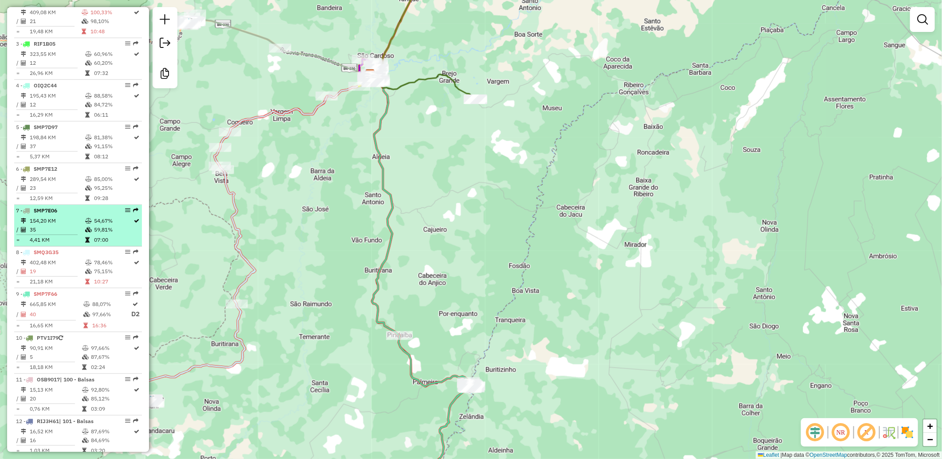
click at [104, 234] on td "59,81%" at bounding box center [114, 229] width 40 height 9
select select "**********"
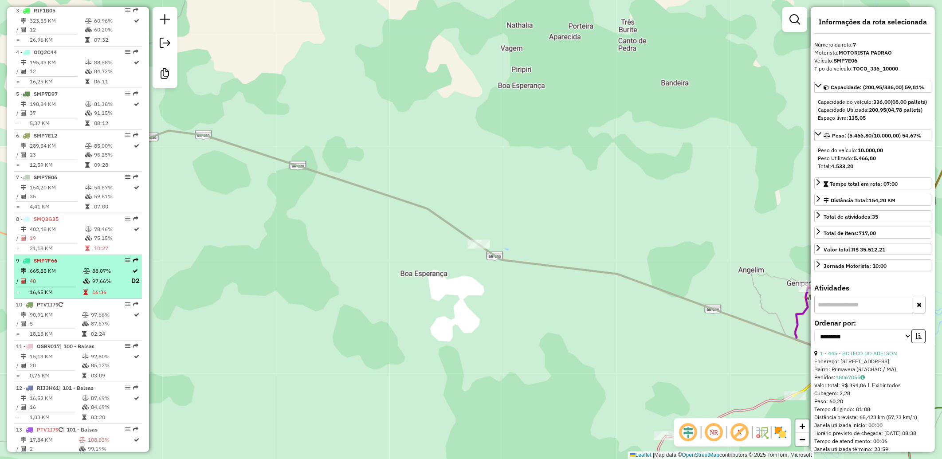
scroll to position [443, 0]
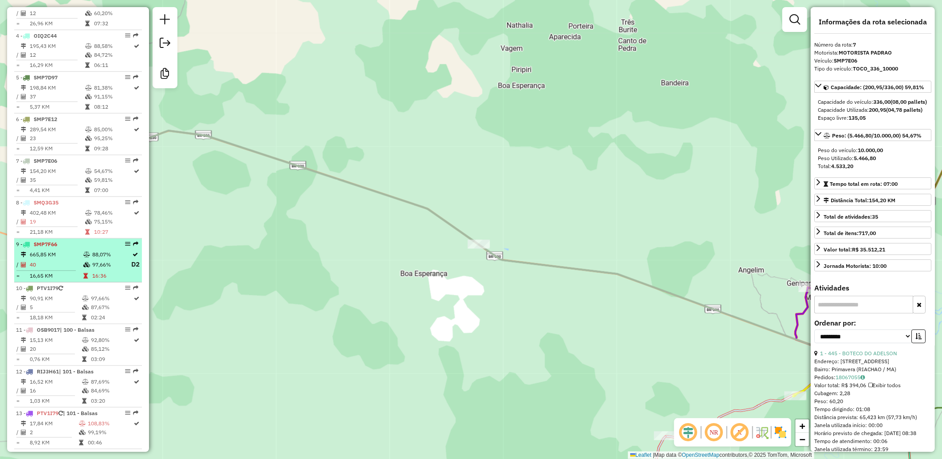
click at [92, 259] on td "88,07%" at bounding box center [111, 254] width 39 height 9
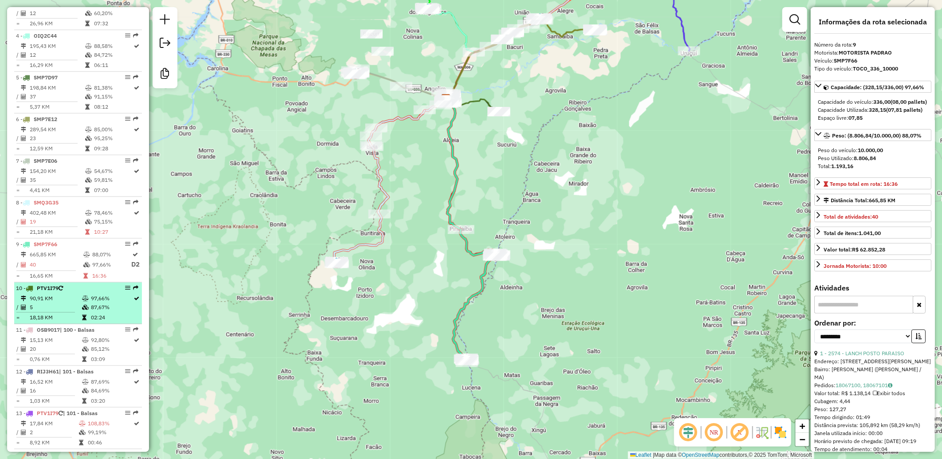
click at [79, 303] on td "90,91 KM" at bounding box center [55, 298] width 52 height 9
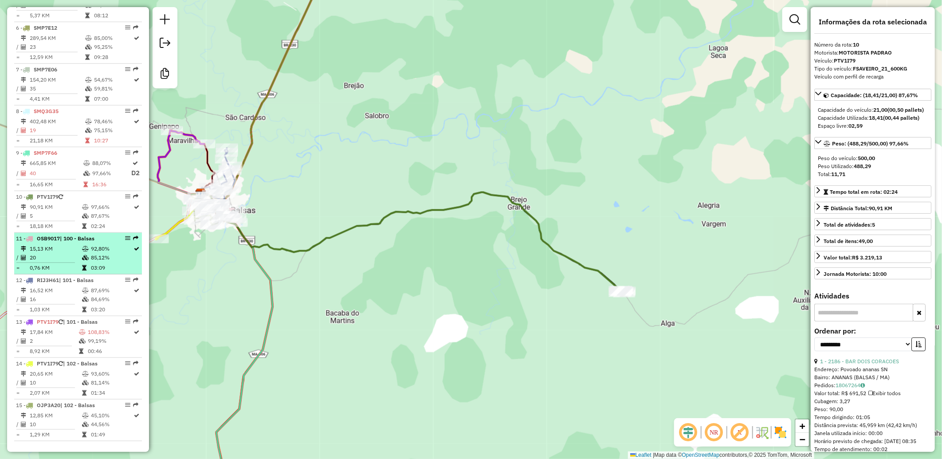
scroll to position [542, 0]
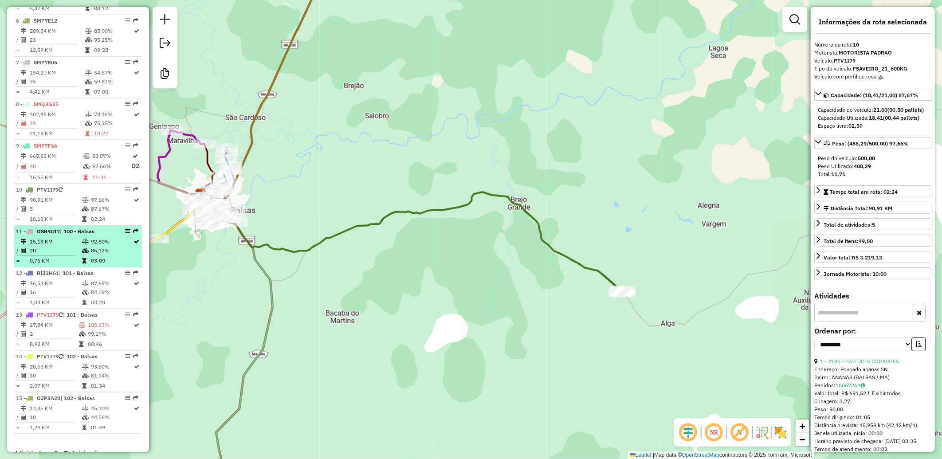
click at [47, 234] on span "OSB9017" at bounding box center [48, 231] width 23 height 7
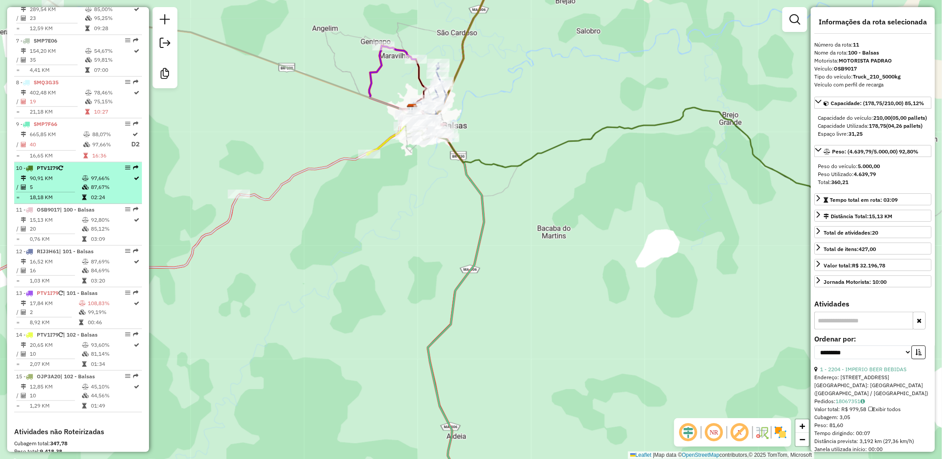
scroll to position [613, 0]
